Goal: Task Accomplishment & Management: Complete application form

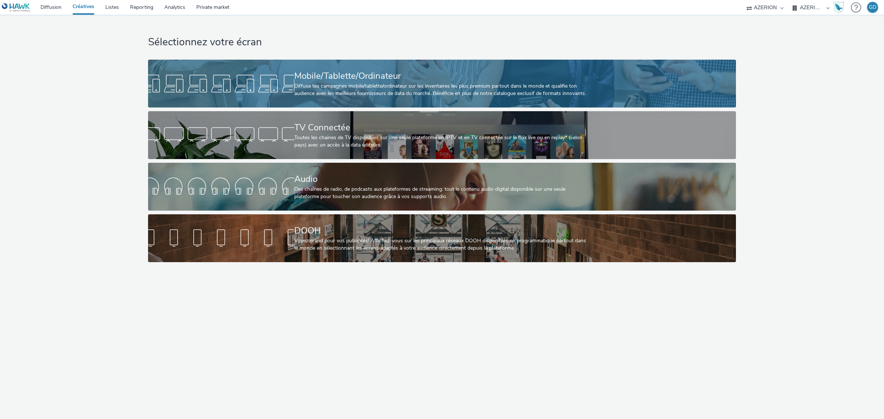
click at [320, 83] on div "Diffuse tes campagnes mobile/tablette/ordinateur sur les inventaires les plus p…" at bounding box center [440, 90] width 292 height 15
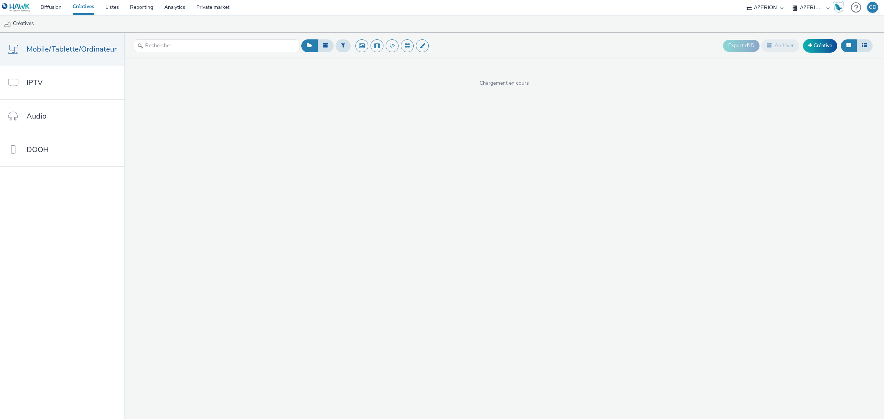
click at [811, 36] on header "Export d'ID Archiver Créative" at bounding box center [504, 46] width 760 height 26
click at [812, 42] on link "Créative" at bounding box center [820, 45] width 34 height 13
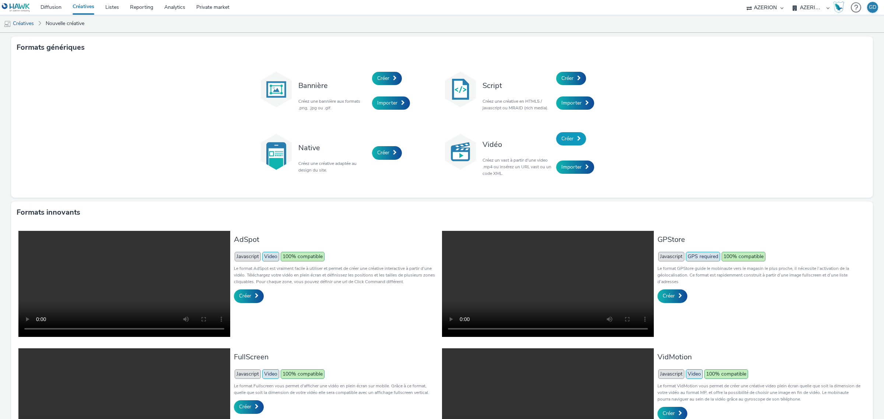
click at [562, 136] on span "Créer" at bounding box center [567, 138] width 12 height 7
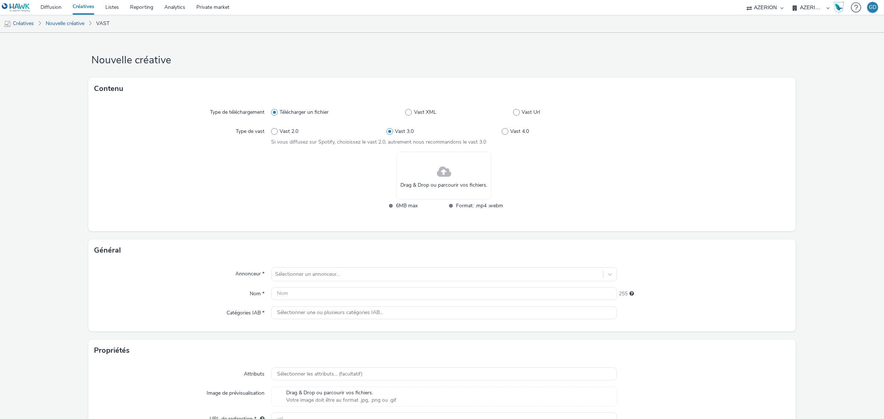
click at [517, 103] on div "Type de téléchargement Télécharger un fichier Vast XML Vast Url Type de vast Va…" at bounding box center [441, 165] width 707 height 131
click at [513, 111] on span at bounding box center [516, 112] width 7 height 7
click at [513, 111] on input "Vast Url" at bounding box center [515, 112] width 5 height 5
radio input "false"
radio input "true"
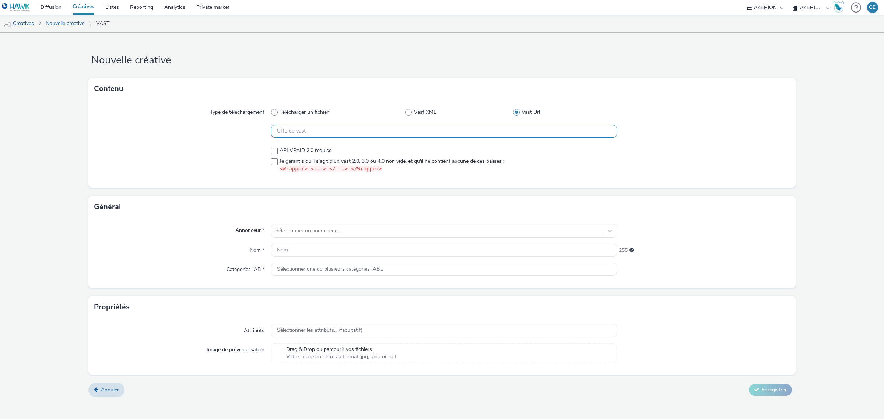
click at [386, 135] on input "text" at bounding box center [444, 131] width 346 height 13
paste input "https://[DOMAIN_NAME]/vast?vastUrl=15xm3obb5109882839&xid=heroiks&yid=azerion&z…"
type input "https://[DOMAIN_NAME]/vast?vastUrl=15xm3obb5109882839&xid=heroiks&yid=azerion&z…"
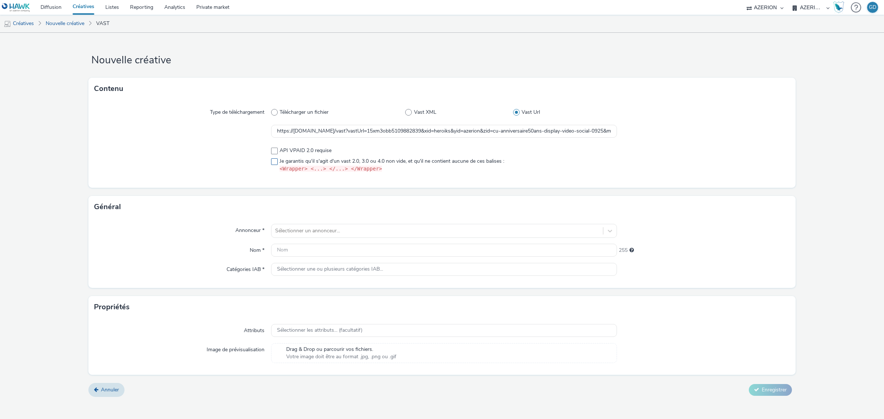
click at [273, 162] on span at bounding box center [274, 161] width 7 height 7
checkbox input "true"
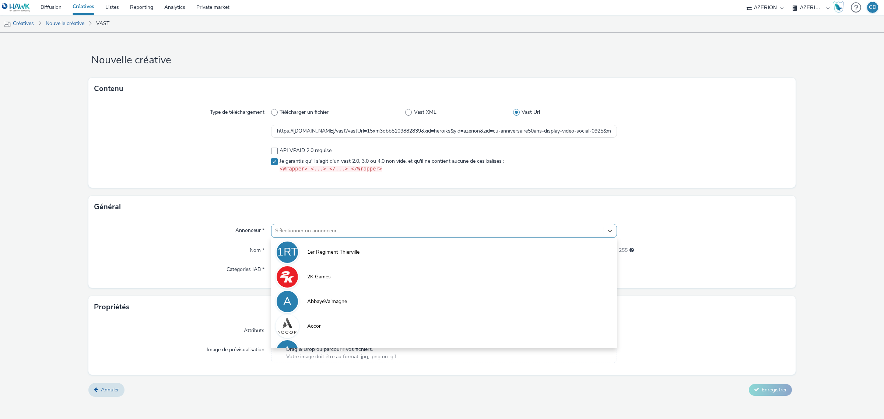
click at [306, 229] on div at bounding box center [437, 231] width 324 height 9
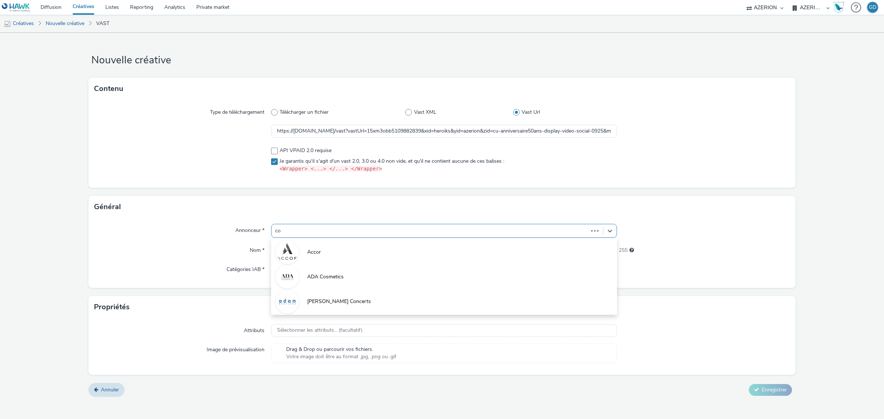
type input "coo"
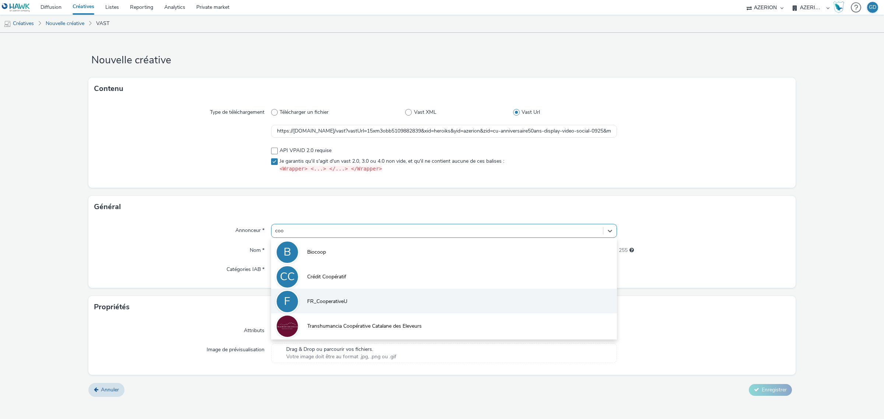
click at [328, 298] on span "FR_CooperativeU" at bounding box center [327, 301] width 40 height 7
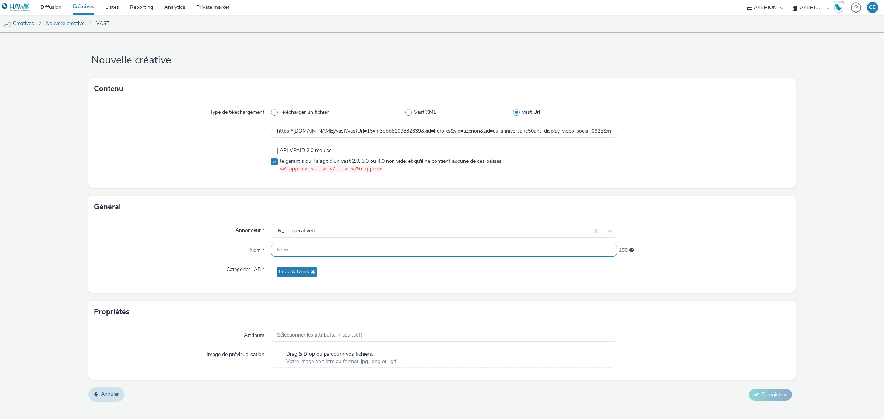
click at [308, 250] on input "text" at bounding box center [444, 250] width 346 height 13
type input "XPLN_VOL_Cocotte_S42"
click at [778, 390] on button "Enregistrer" at bounding box center [770, 395] width 43 height 12
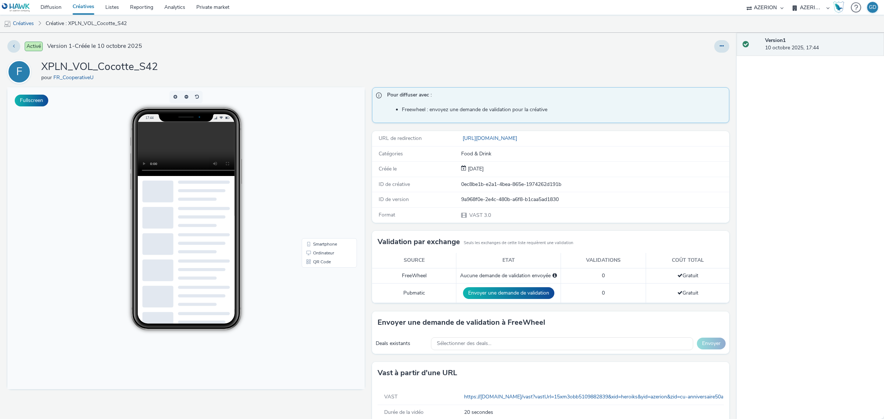
click at [85, 7] on link "Créatives" at bounding box center [83, 7] width 33 height 15
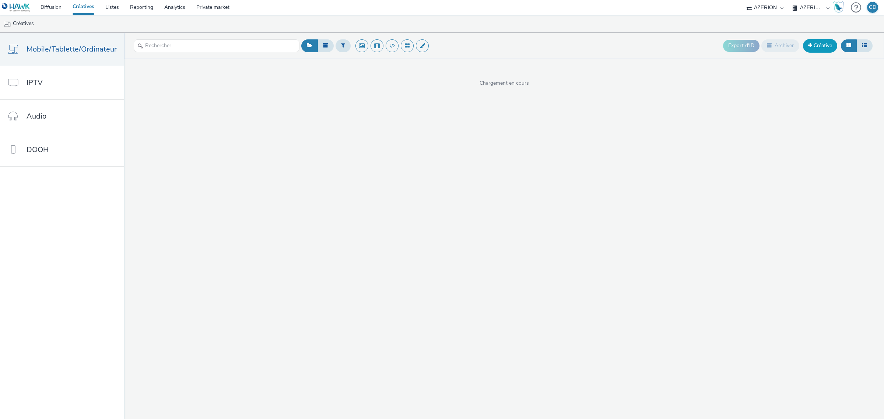
click at [806, 45] on link "Créative" at bounding box center [820, 45] width 34 height 13
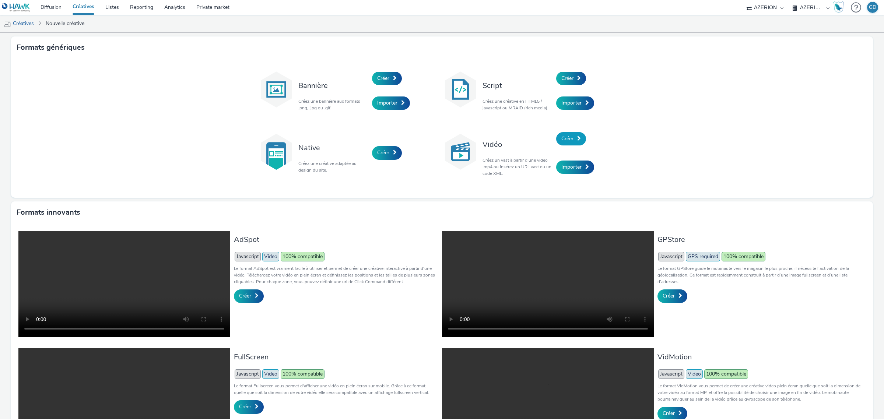
click at [568, 138] on span "Créer" at bounding box center [567, 138] width 12 height 7
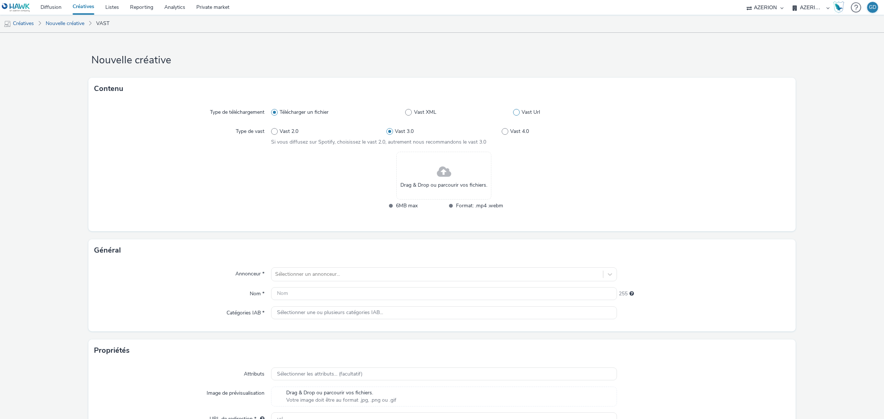
click at [516, 111] on label "Vast Url" at bounding box center [565, 112] width 104 height 7
click at [516, 111] on input "Vast Url" at bounding box center [515, 112] width 5 height 5
radio input "false"
radio input "true"
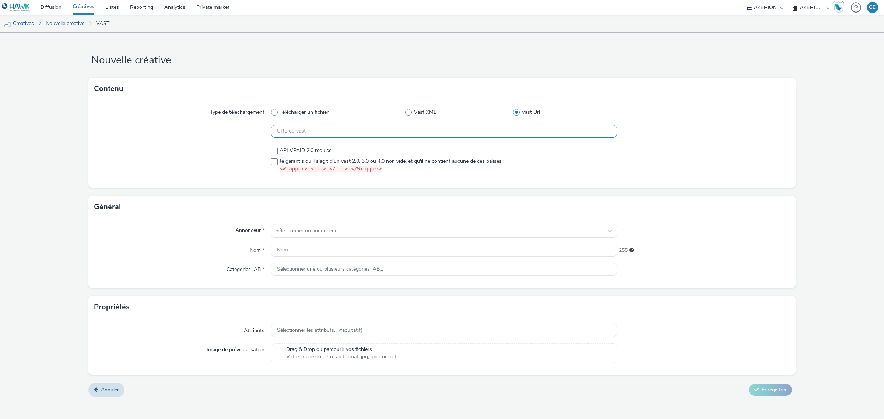
click at [431, 134] on input "text" at bounding box center [444, 131] width 346 height 13
paste input "https://[DOMAIN_NAME]/vast?vastUrl=564w1j6t2078229021&xid=heroiks&yid=azerion&z…"
type input "https://[DOMAIN_NAME]/vast?vastUrl=564w1j6t2078229021&xid=heroiks&yid=azerion&z…"
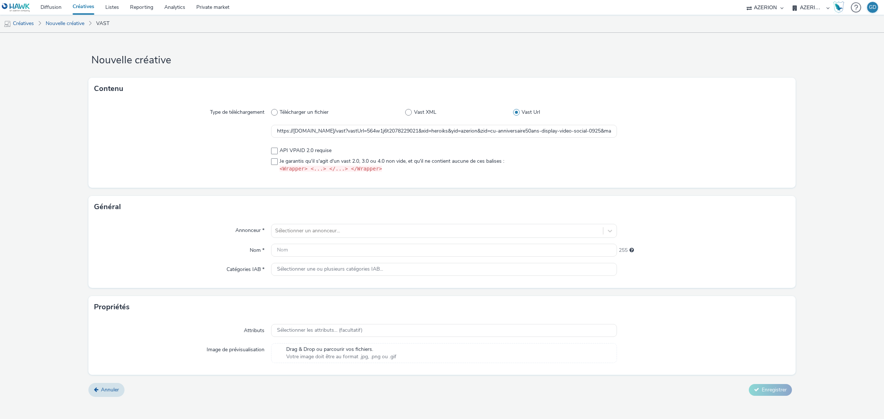
click at [268, 155] on div at bounding box center [182, 160] width 177 height 32
drag, startPoint x: 269, startPoint y: 163, endPoint x: 273, endPoint y: 163, distance: 4.1
click at [273, 163] on div "API VPAID 2.0 requise Je garantis qu'il s'agit d'un vast 2.0, 3.0 ou 4.0 non vi…" at bounding box center [441, 160] width 695 height 32
click at [274, 163] on span at bounding box center [274, 161] width 7 height 7
checkbox input "true"
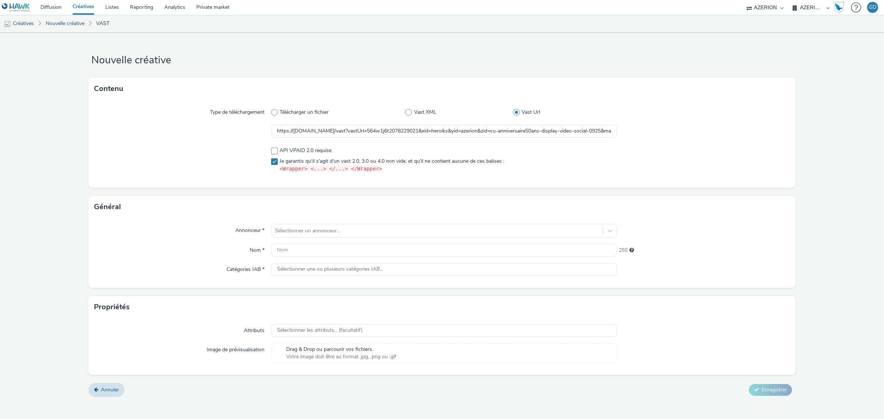
click at [296, 219] on div "Annonceur * Sélectionner un annonceur... Nom * 255 Catégories IAB * Sélectionne…" at bounding box center [441, 253] width 707 height 70
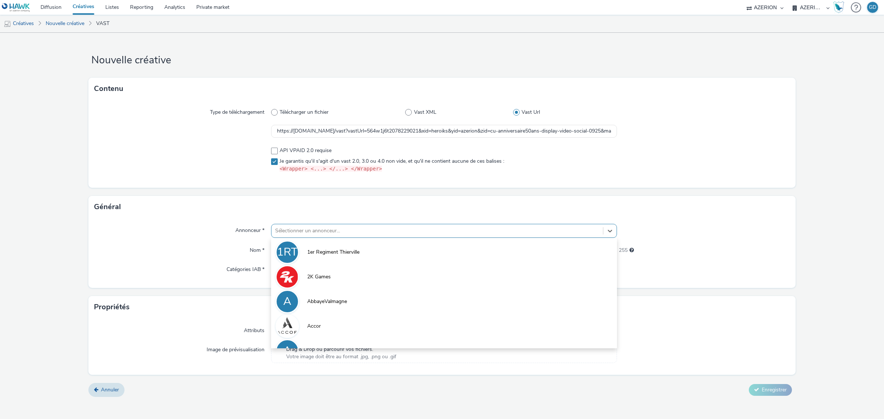
click at [295, 225] on div "Sélectionner un annonceur..." at bounding box center [436, 231] width 331 height 12
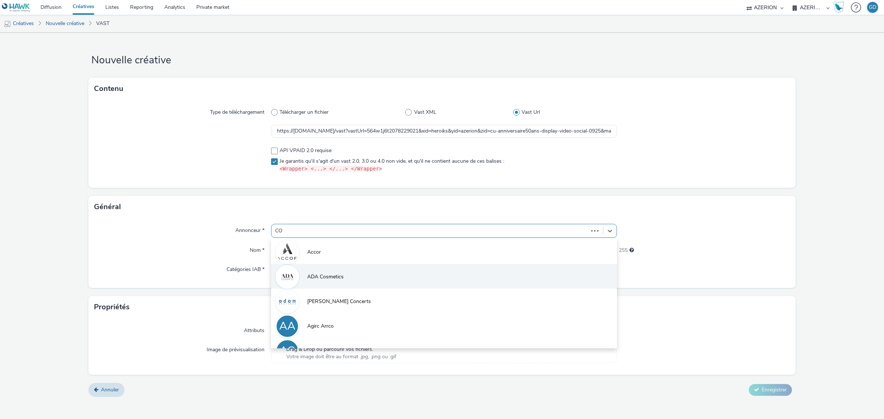
type input "COO"
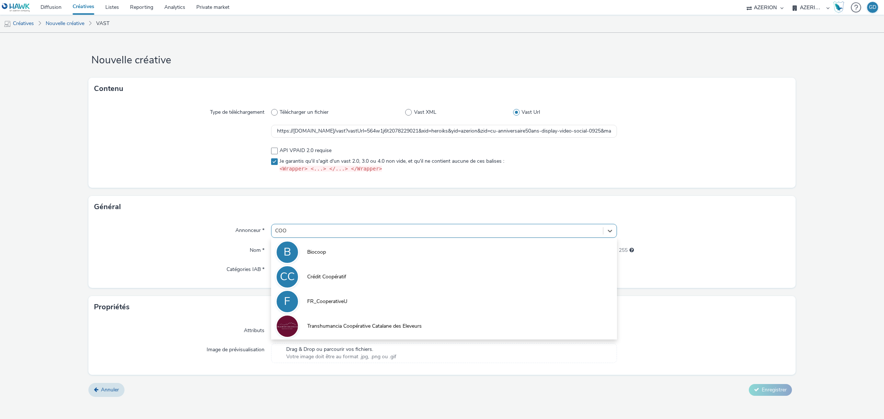
click at [311, 310] on li "F FR_CooperativeU" at bounding box center [444, 301] width 346 height 25
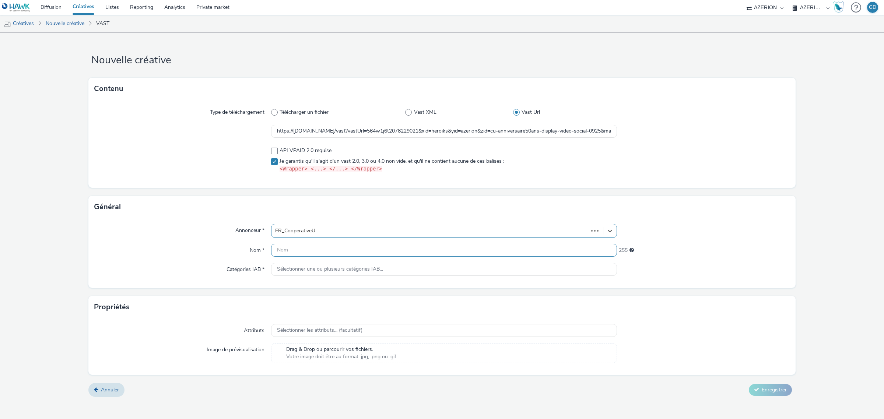
click at [299, 244] on input "text" at bounding box center [444, 250] width 346 height 13
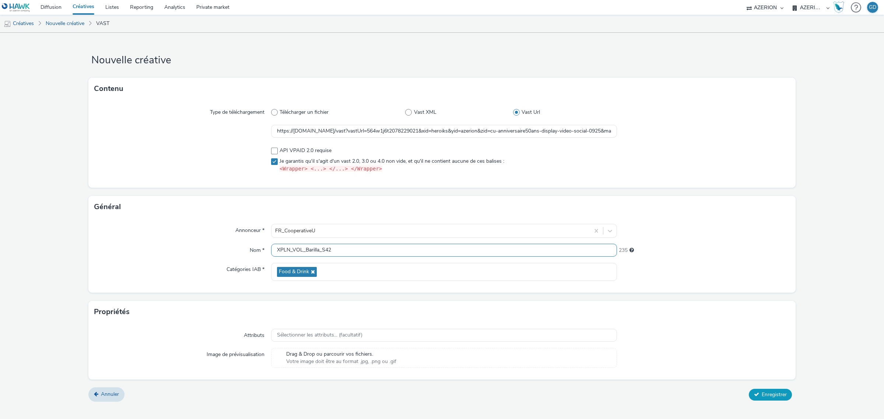
type input "XPLN_VOL_Barilla_S42"
click at [780, 396] on span "Enregistrer" at bounding box center [774, 394] width 25 height 7
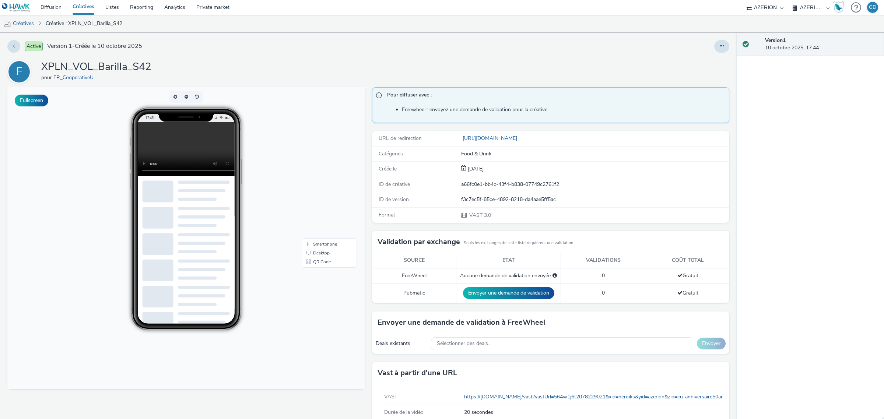
click at [78, 9] on link "Créatives" at bounding box center [83, 7] width 33 height 15
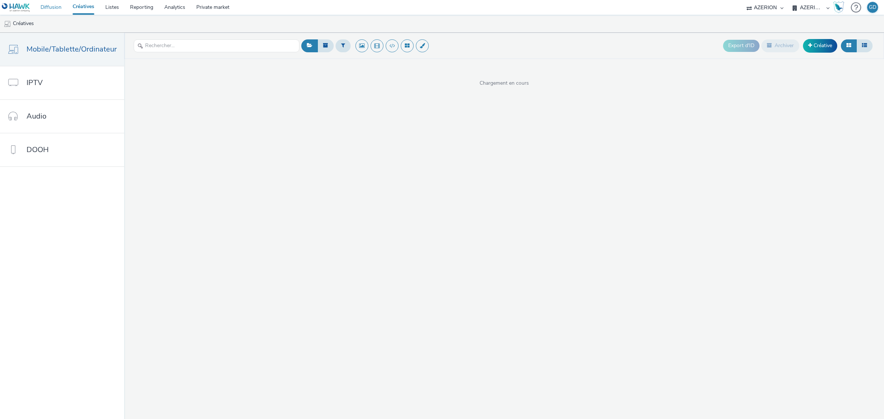
click at [51, 5] on link "Diffusion" at bounding box center [51, 7] width 32 height 15
